Goal: Task Accomplishment & Management: Manage account settings

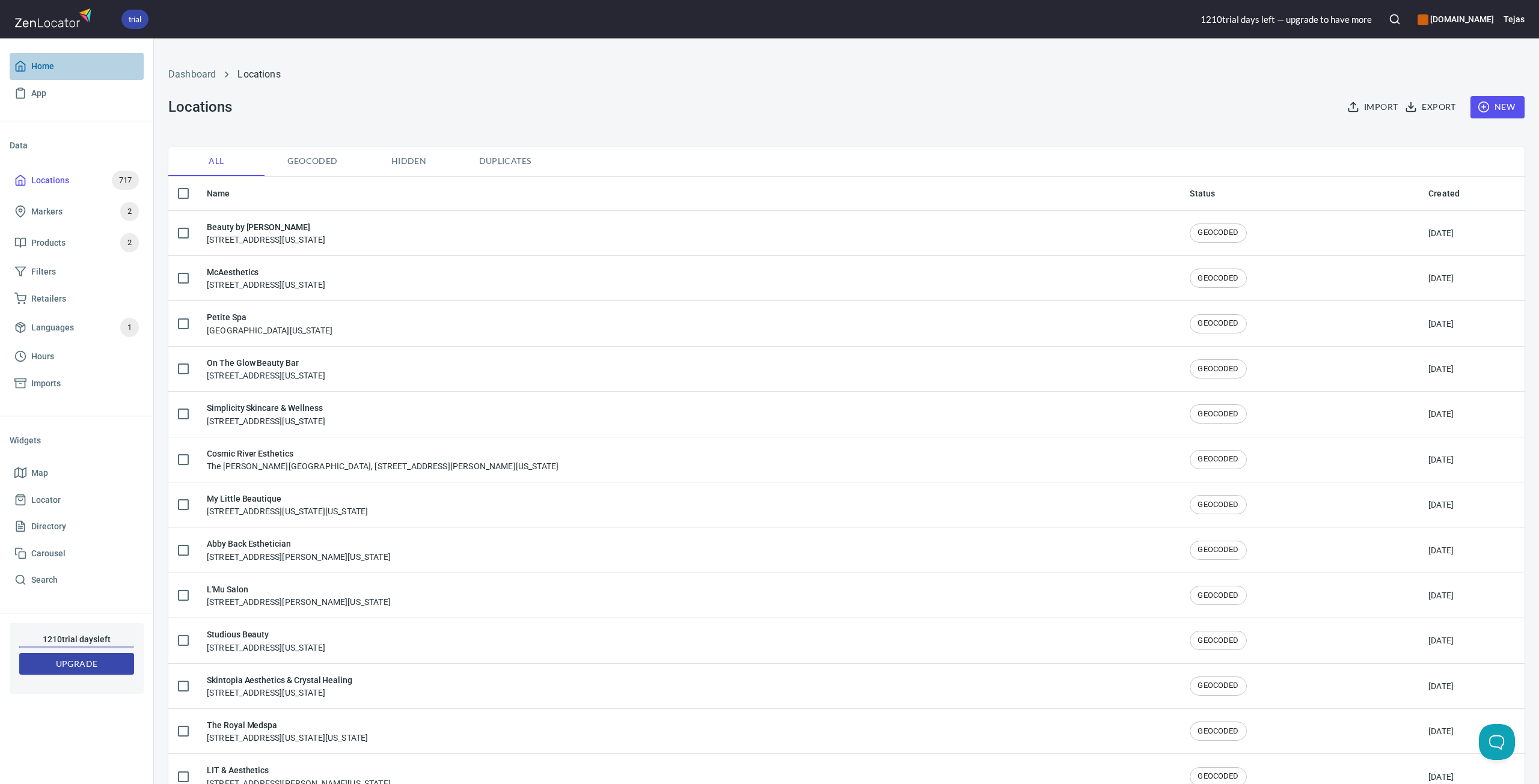
click at [37, 64] on span "Home" at bounding box center [42, 66] width 23 height 15
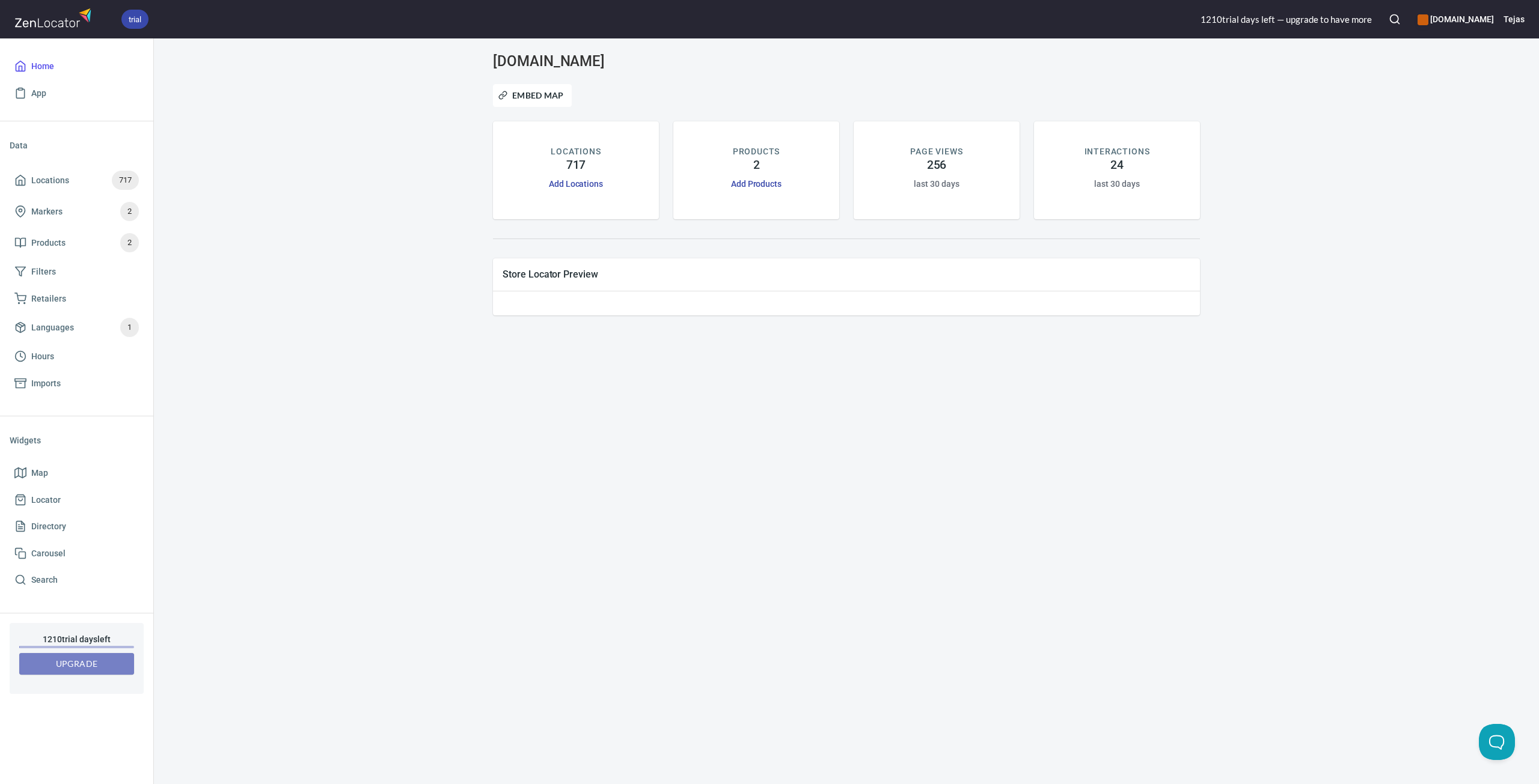
click at [65, 669] on span "Upgrade" at bounding box center [76, 664] width 95 height 15
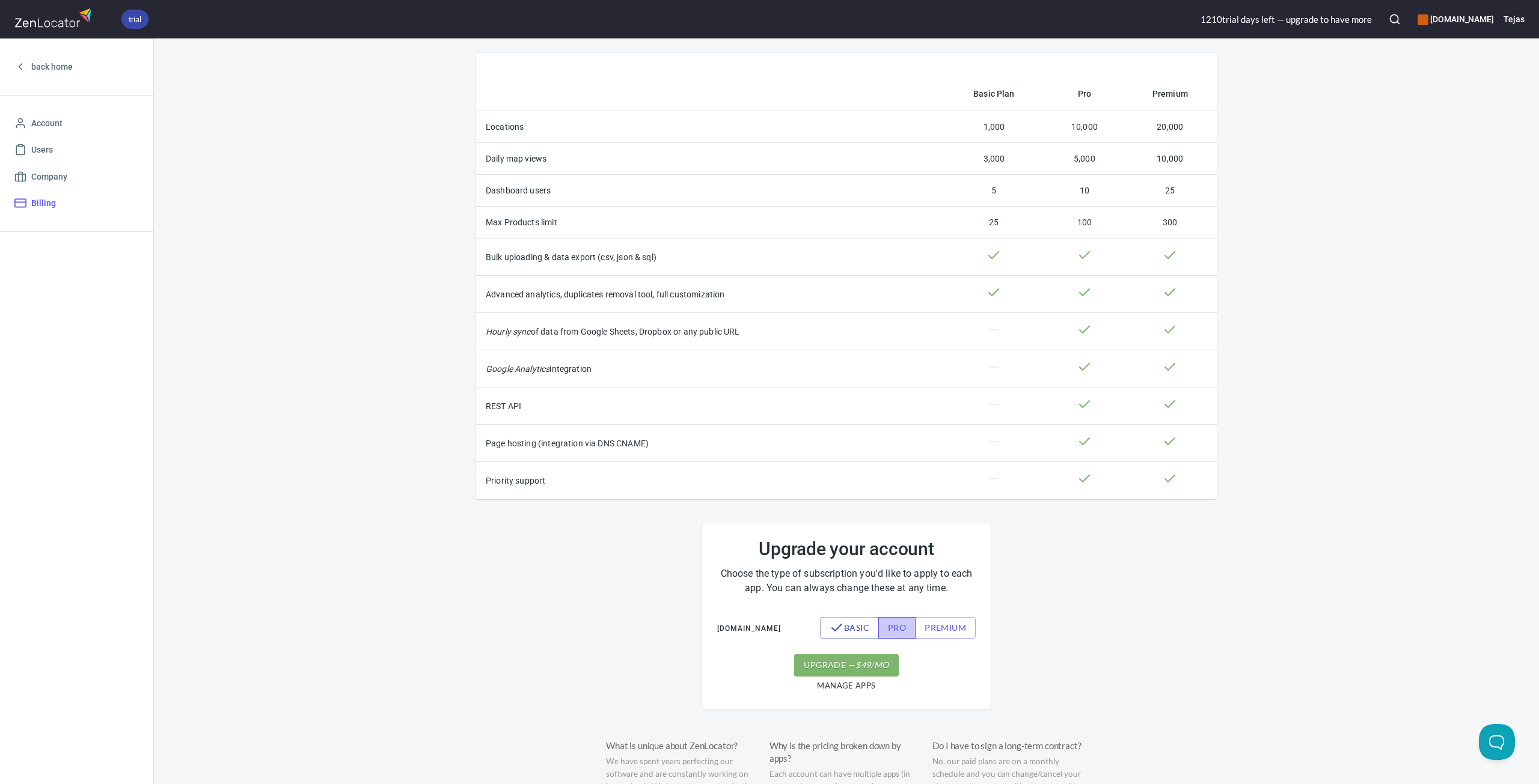
click at [900, 636] on span "pro" at bounding box center [897, 628] width 18 height 15
click at [946, 629] on span "premium" at bounding box center [945, 628] width 42 height 15
click at [879, 622] on button "pro" at bounding box center [883, 629] width 38 height 22
click at [50, 121] on span "Account" at bounding box center [46, 123] width 31 height 15
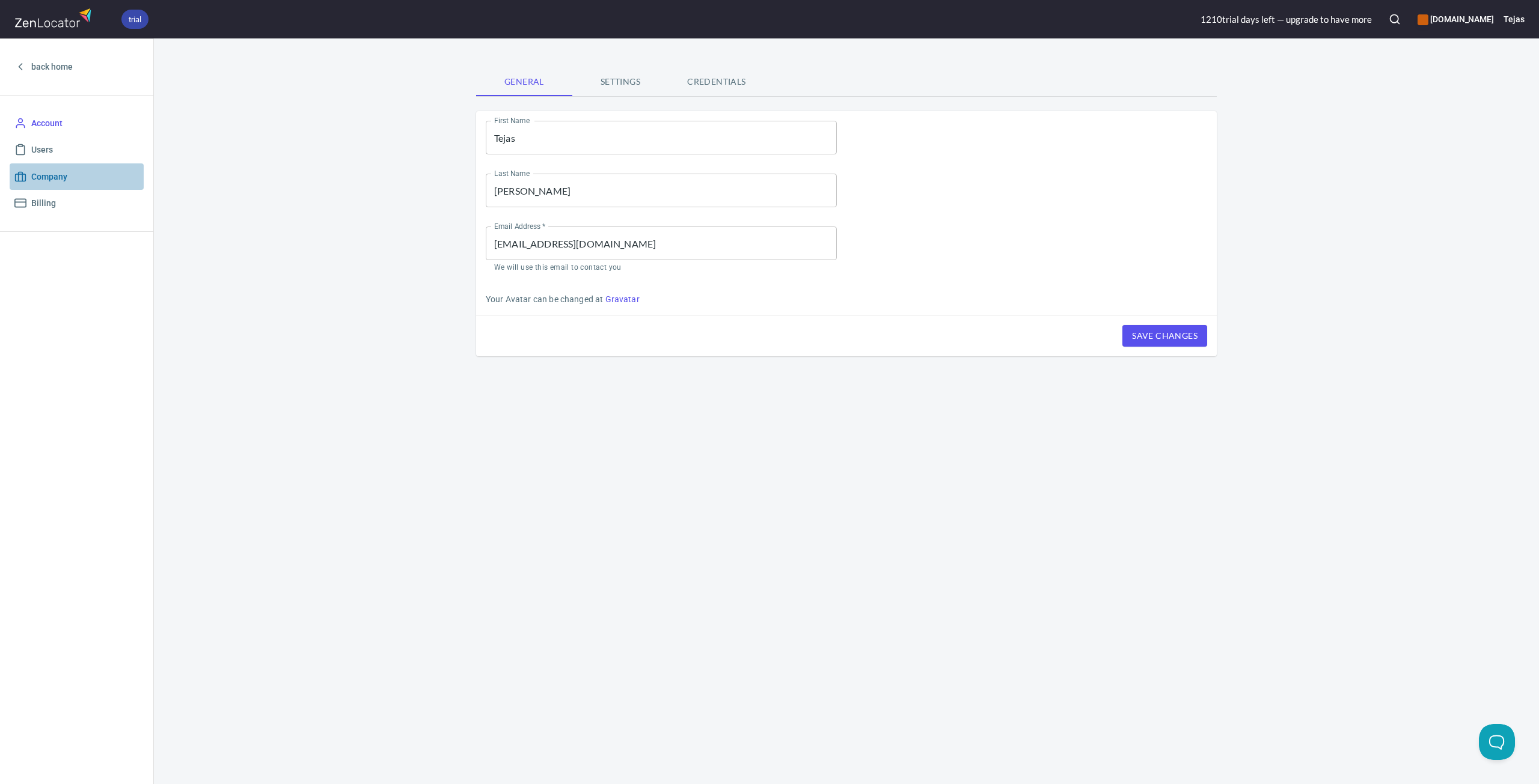
click at [51, 175] on span "Company" at bounding box center [49, 177] width 36 height 15
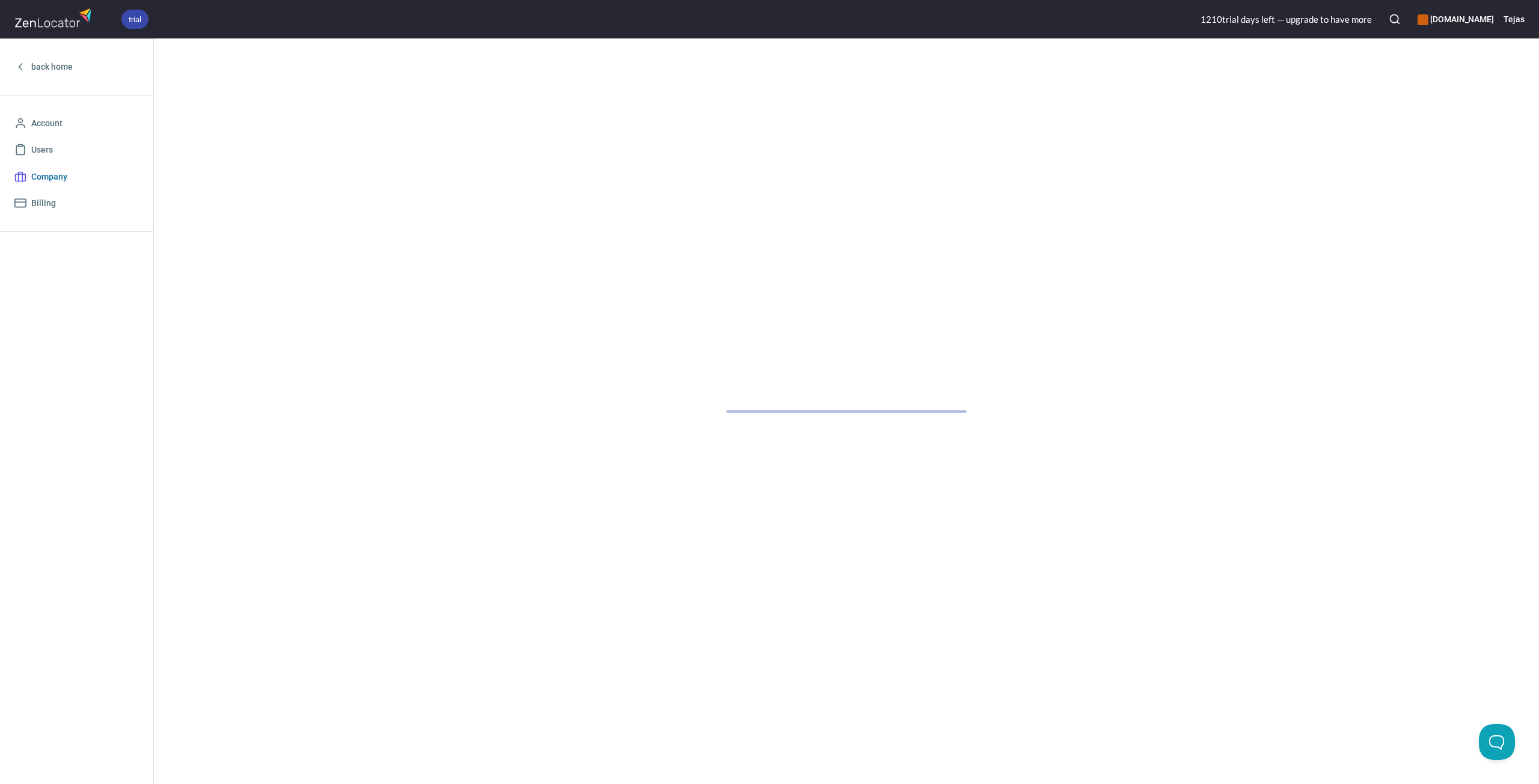
select select "America/Los_Angeles"
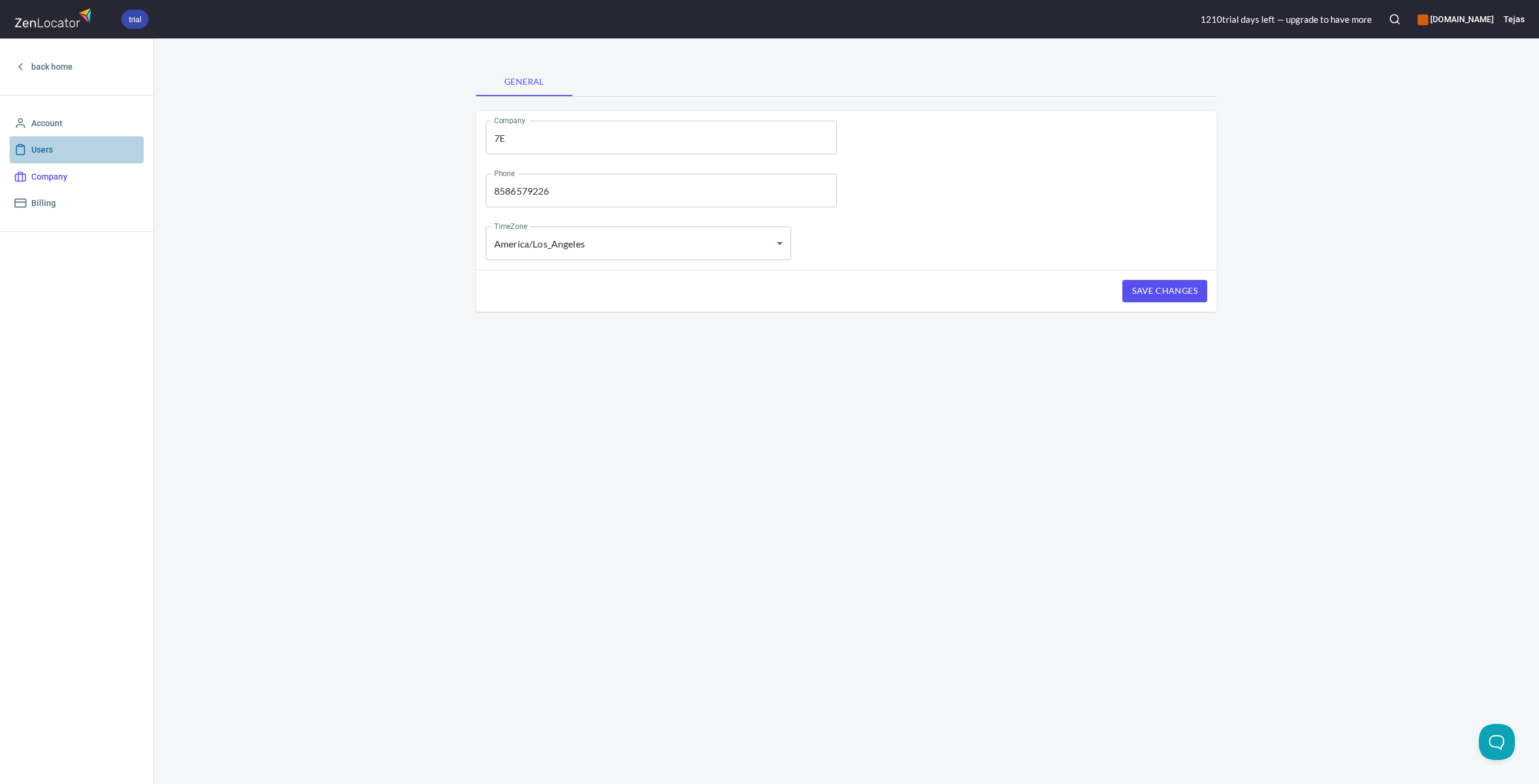
click at [47, 143] on span "Users" at bounding box center [42, 150] width 22 height 15
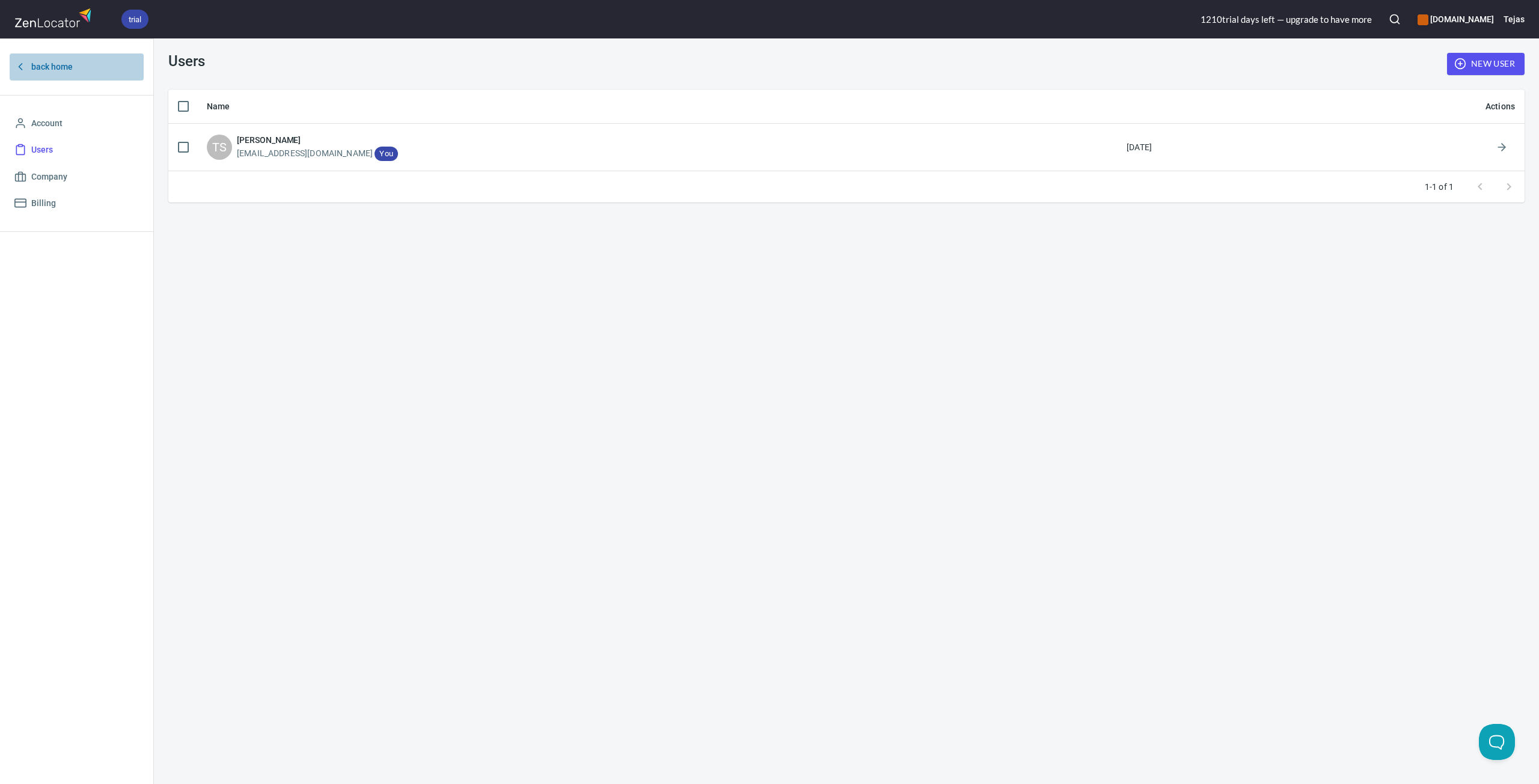
click at [19, 54] on link "back home" at bounding box center [76, 67] width 134 height 27
